Goal: Task Accomplishment & Management: Manage account settings

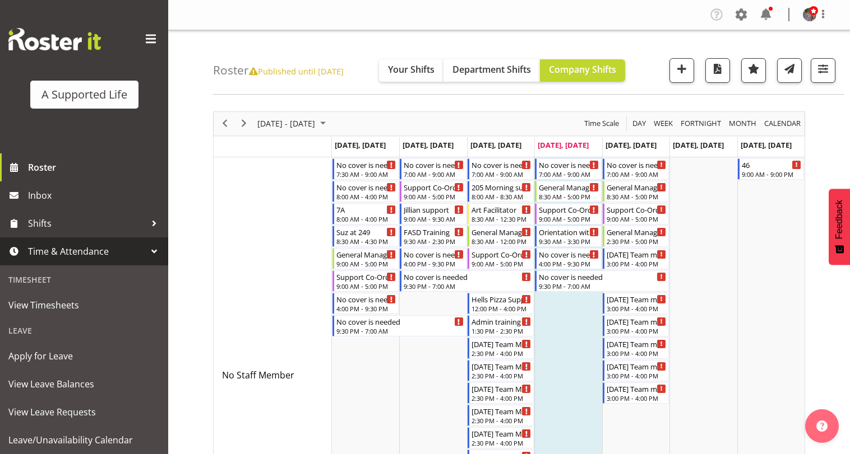
scroll to position [56, 0]
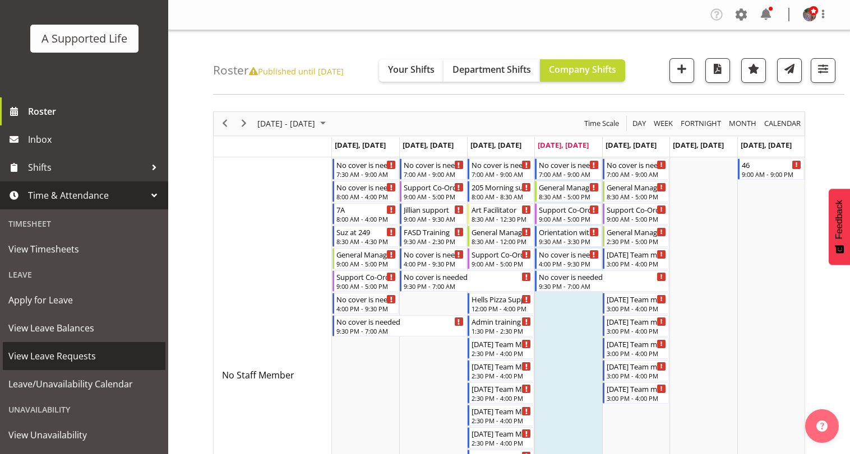
click at [76, 354] on span "View Leave Requests" at bounding box center [83, 356] width 151 height 17
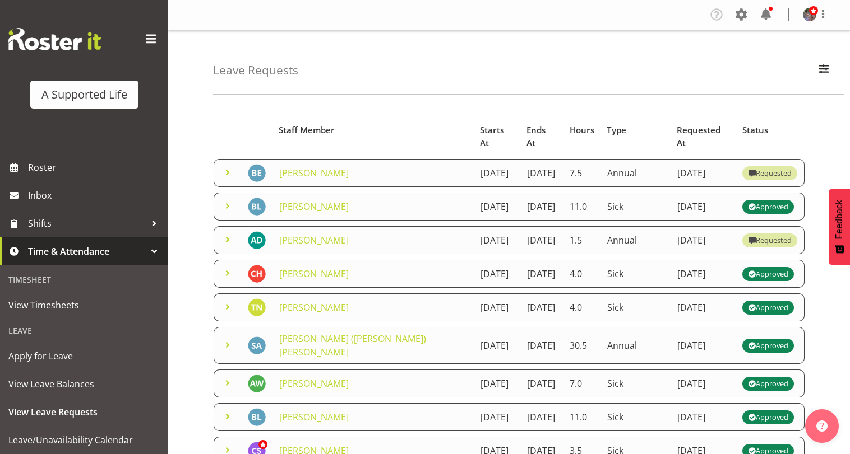
click at [226, 247] on span at bounding box center [227, 239] width 13 height 13
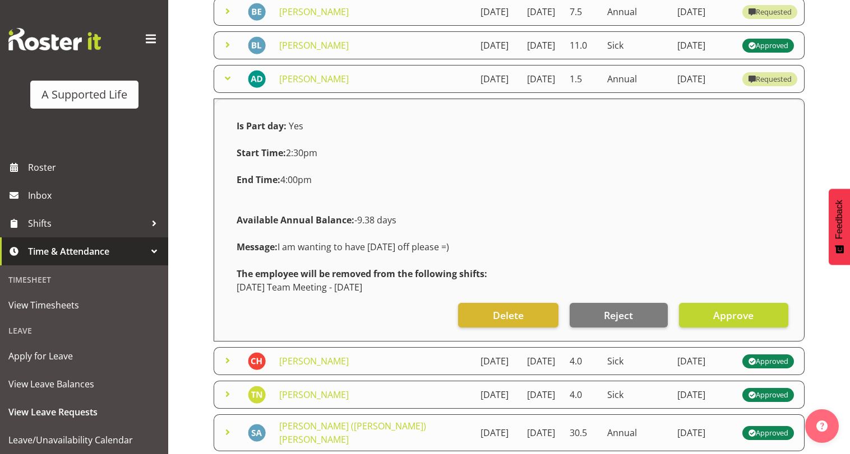
scroll to position [168, 0]
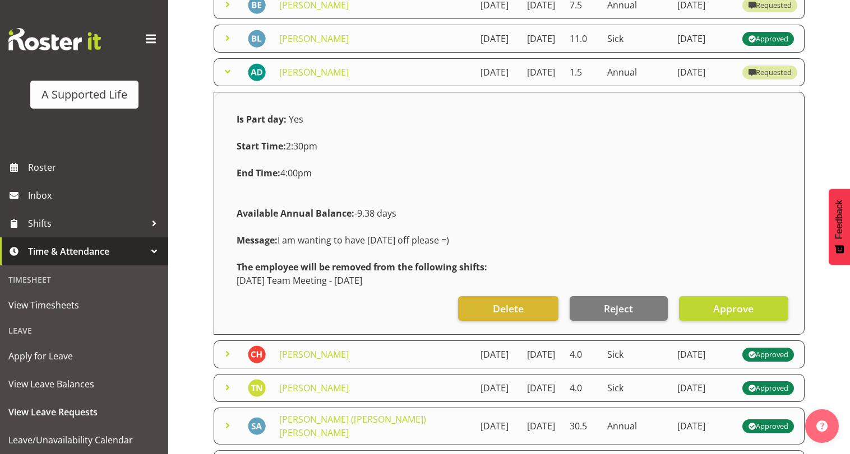
click at [229, 78] on span at bounding box center [227, 71] width 13 height 13
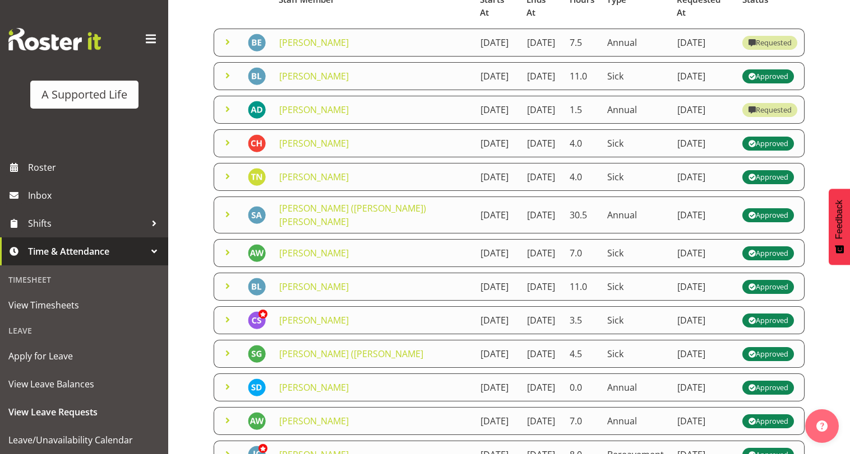
scroll to position [56, 0]
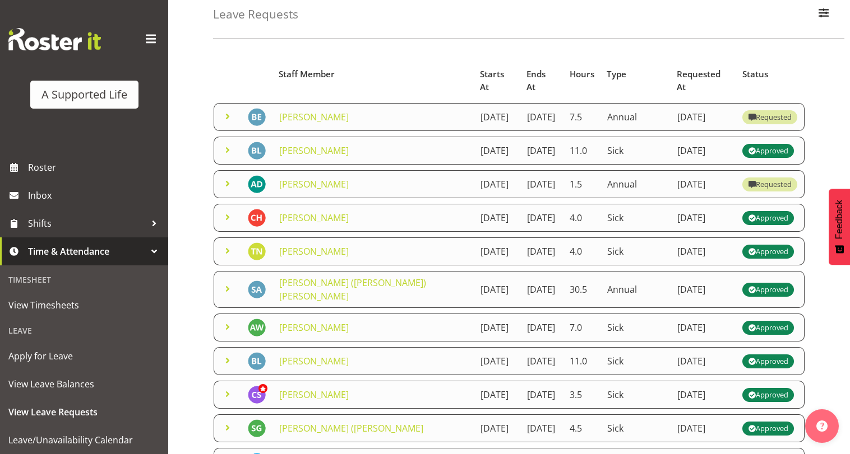
click at [228, 113] on span at bounding box center [227, 116] width 13 height 13
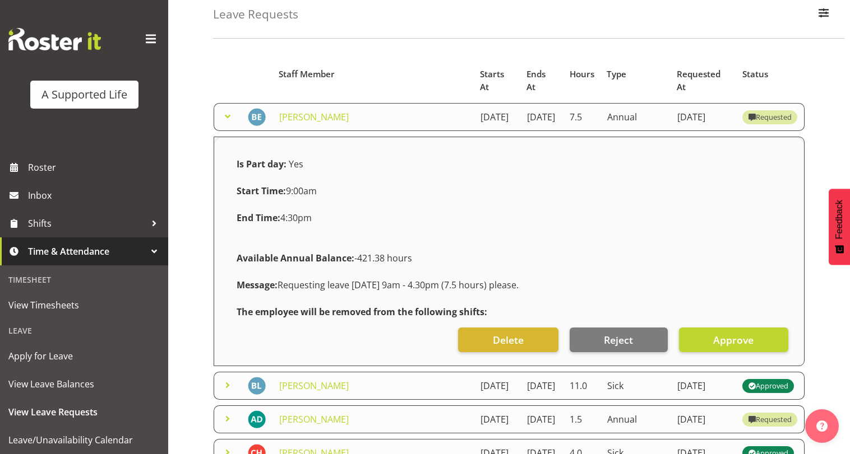
click at [232, 110] on span at bounding box center [227, 116] width 13 height 13
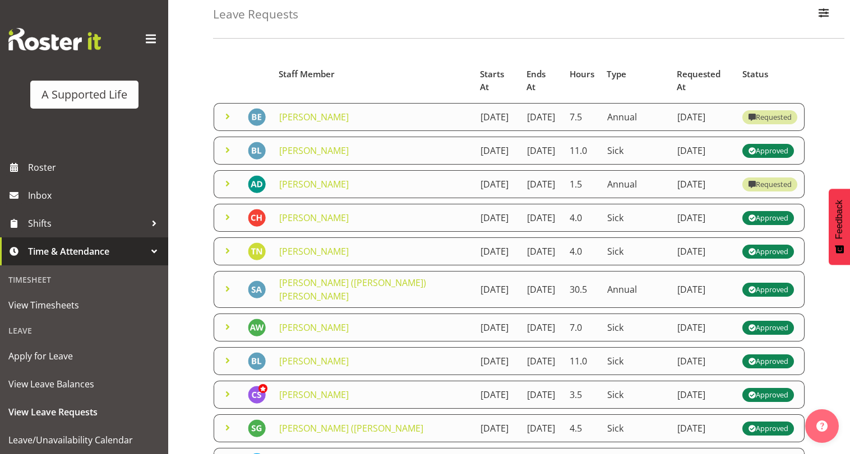
click at [227, 150] on span at bounding box center [227, 149] width 13 height 13
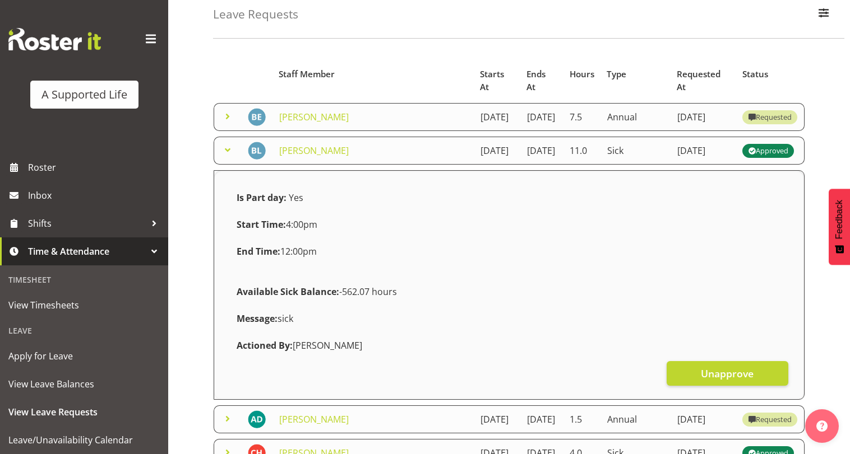
click at [227, 150] on span at bounding box center [227, 149] width 13 height 13
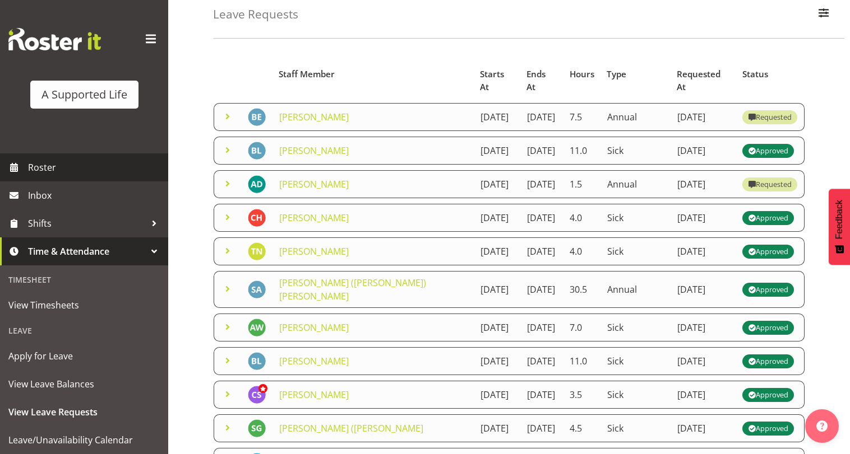
click at [108, 169] on span "Roster" at bounding box center [95, 167] width 134 height 17
